Goal: Transaction & Acquisition: Register for event/course

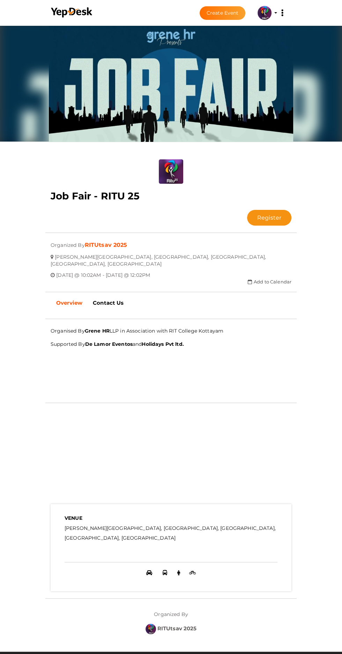
scroll to position [8, 0]
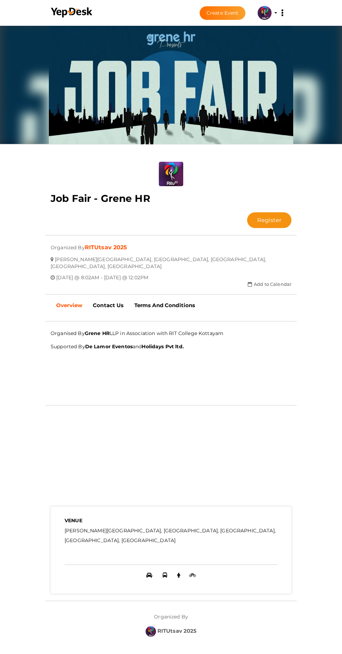
click at [247, 212] on button "Register" at bounding box center [269, 220] width 44 height 16
